Goal: Information Seeking & Learning: Learn about a topic

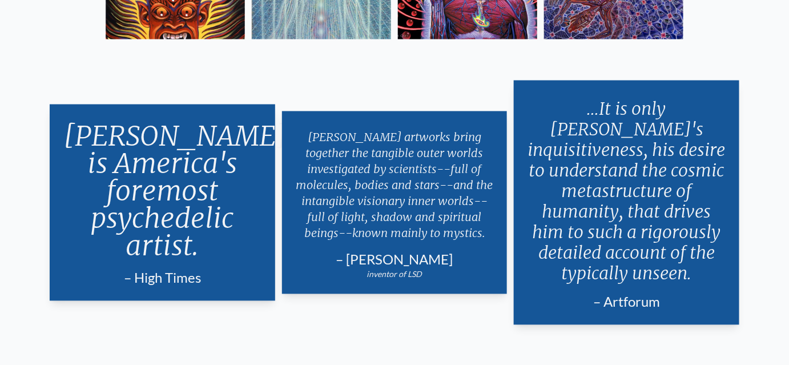
scroll to position [1938, 0]
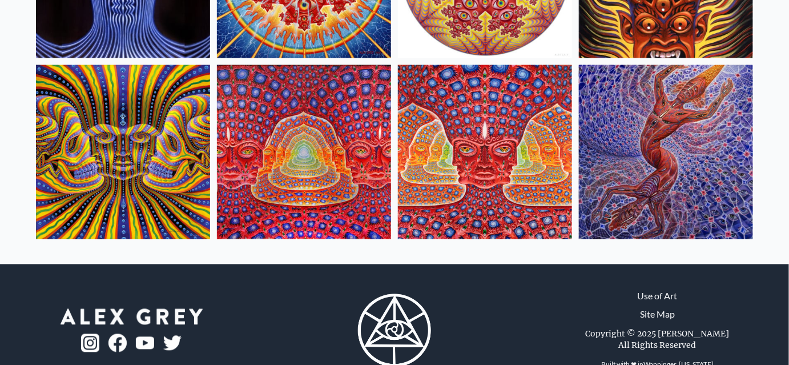
scroll to position [763, 0]
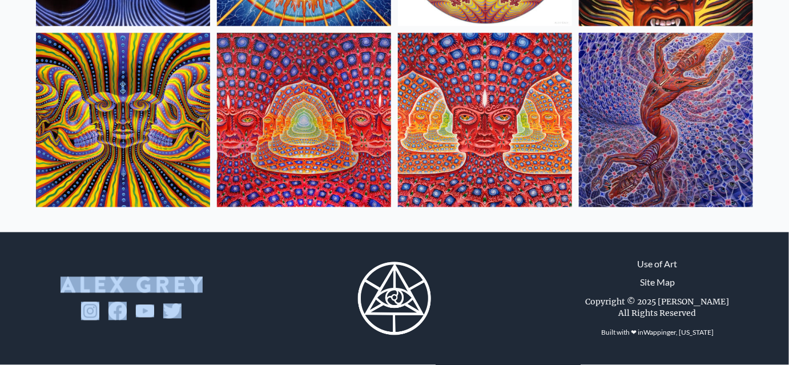
drag, startPoint x: 263, startPoint y: 274, endPoint x: 57, endPoint y: 236, distance: 210.1
click at [53, 246] on div "Use of Art Site Map Copyright © 2025 [PERSON_NAME] All Rights Reserved Built wi…" at bounding box center [394, 298] width 789 height 105
click at [197, 246] on div at bounding box center [131, 298] width 263 height 105
drag, startPoint x: 244, startPoint y: 265, endPoint x: 10, endPoint y: 256, distance: 235.0
click at [10, 256] on div at bounding box center [131, 298] width 263 height 105
